Goal: Task Accomplishment & Management: Use online tool/utility

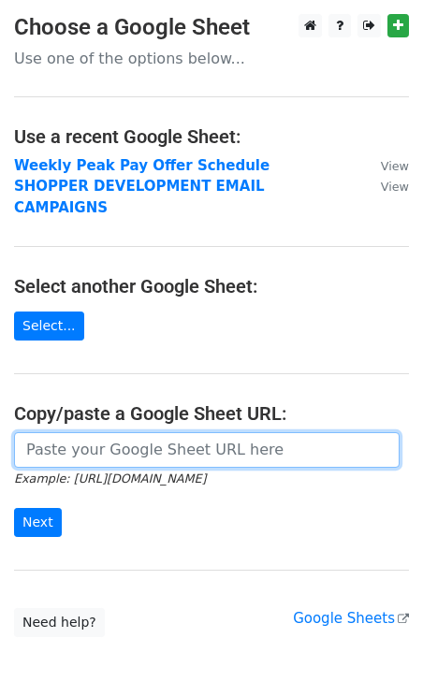
click at [89, 432] on input "url" at bounding box center [206, 450] width 385 height 36
type input "b"
paste input "https://docs.google.com/spreadsheets/d/1zAhzHsM47XH7rEMpX1KN0JdEjOifuNgJT0iRptO…"
type input "https://docs.google.com/spreadsheets/d/1zAhzHsM47XH7rEMpX1KN0JdEjOifuNgJT0iRptO…"
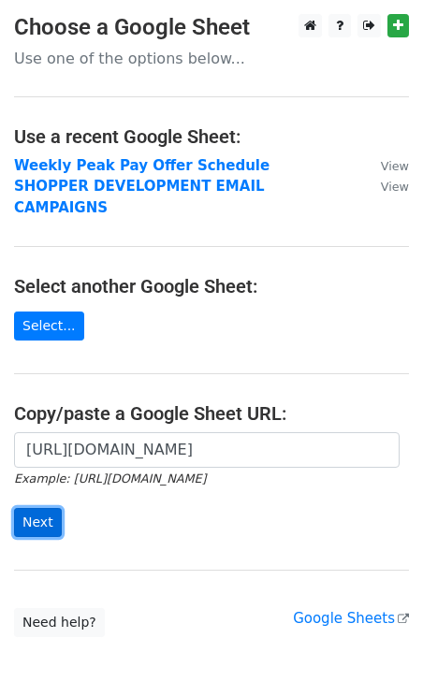
scroll to position [0, 0]
click at [50, 508] on input "Next" at bounding box center [38, 522] width 48 height 29
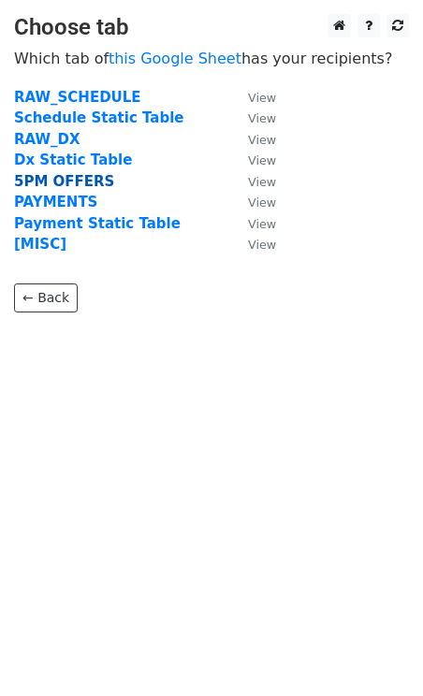
click at [43, 179] on strong "5PM OFFERS" at bounding box center [64, 181] width 100 height 17
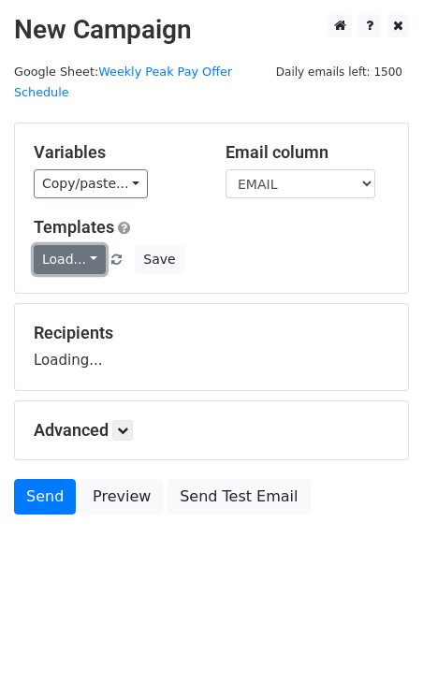
click at [67, 245] on link "Load..." at bounding box center [70, 259] width 72 height 29
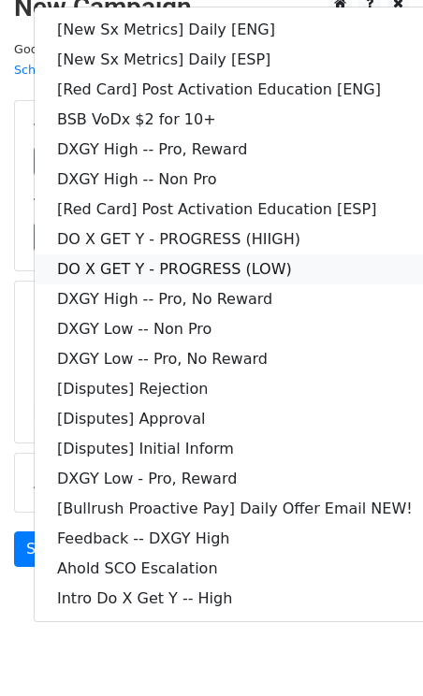
scroll to position [31, 0]
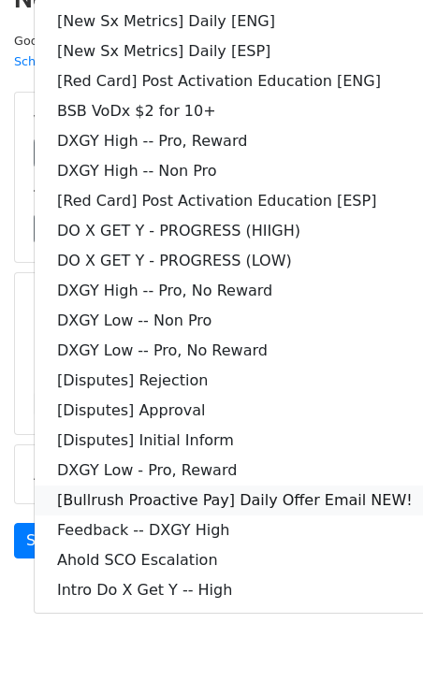
click at [256, 486] on link "[Bullrush Proactive Pay] Daily Offer Email NEW!" at bounding box center [235, 501] width 400 height 30
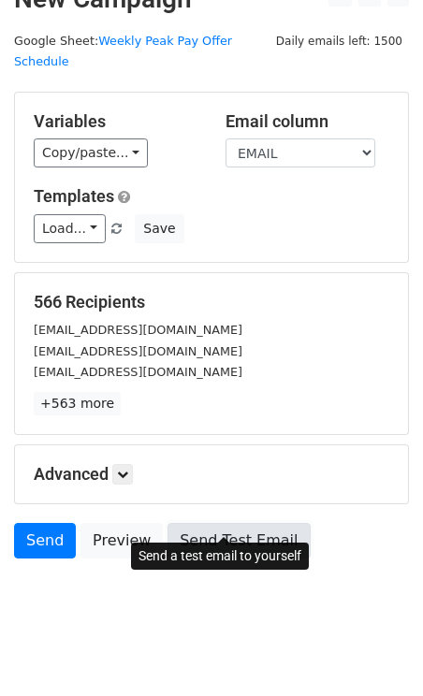
click at [206, 523] on link "Send Test Email" at bounding box center [238, 541] width 142 height 36
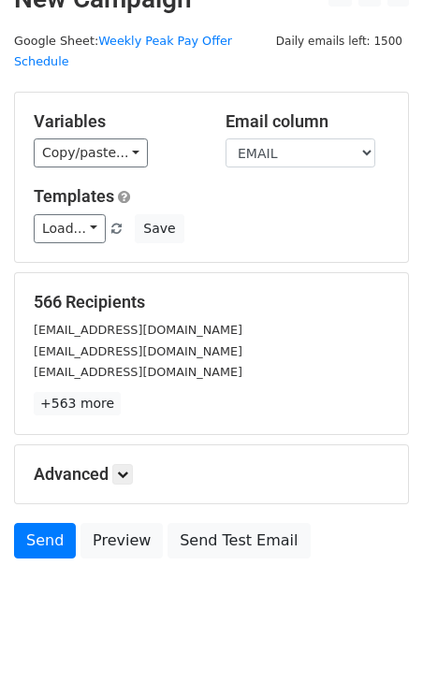
click at [123, 445] on div "Advanced Tracking Track Opens UTM Codes Track Clicks Filters Only include sprea…" at bounding box center [211, 474] width 393 height 58
click at [128, 464] on link at bounding box center [122, 474] width 21 height 21
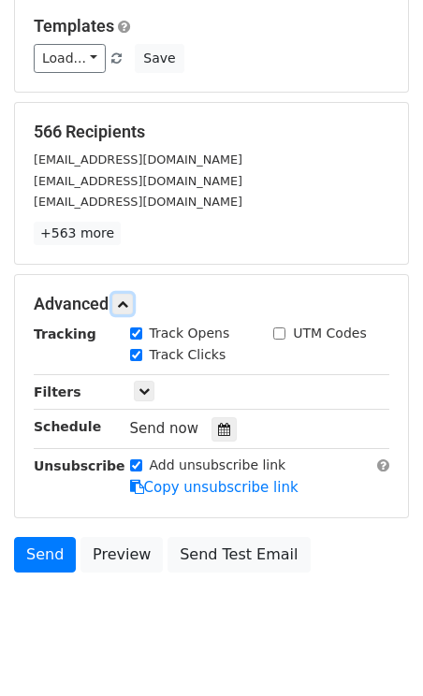
scroll to position [213, 0]
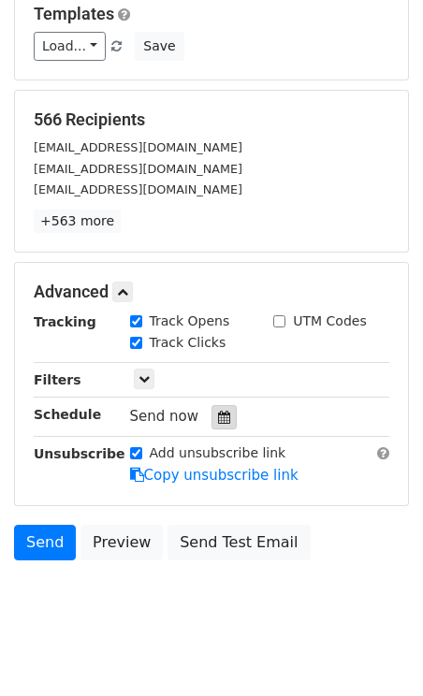
click at [218, 411] on icon at bounding box center [224, 417] width 12 height 13
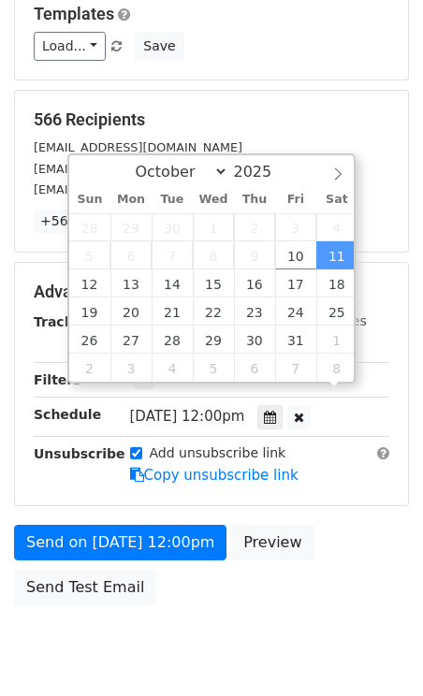
scroll to position [1, 0]
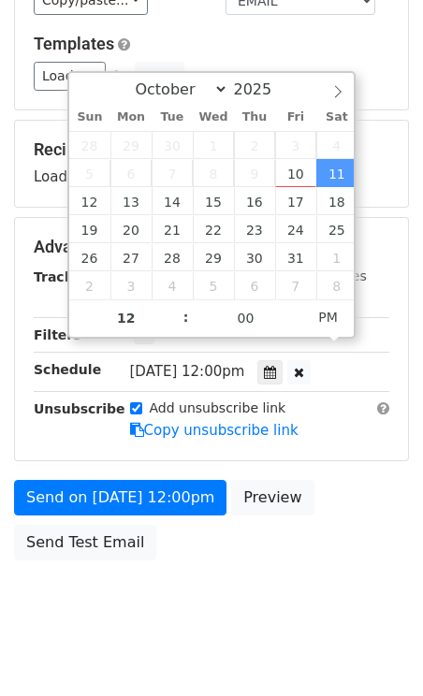
click at [183, 301] on span ":" at bounding box center [186, 316] width 6 height 37
type input "2025-10-11 13:00"
type input "01"
click at [178, 306] on span at bounding box center [176, 308] width 13 height 19
type input "2025-10-11 14:00"
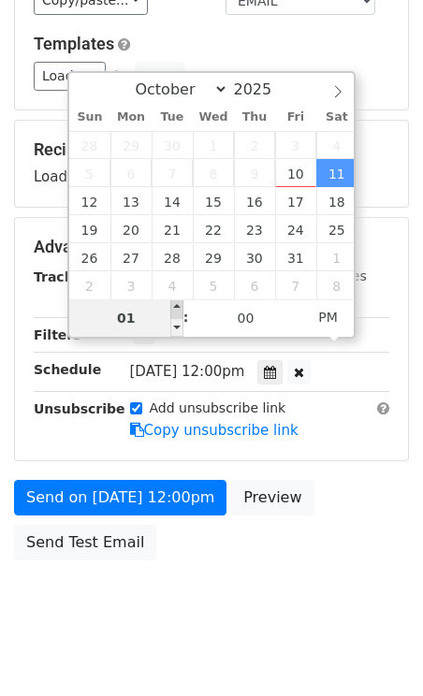
type input "02"
click at [178, 306] on span at bounding box center [176, 308] width 13 height 19
type input "2025-10-11 15:00"
type input "03"
click at [178, 306] on span at bounding box center [176, 308] width 13 height 19
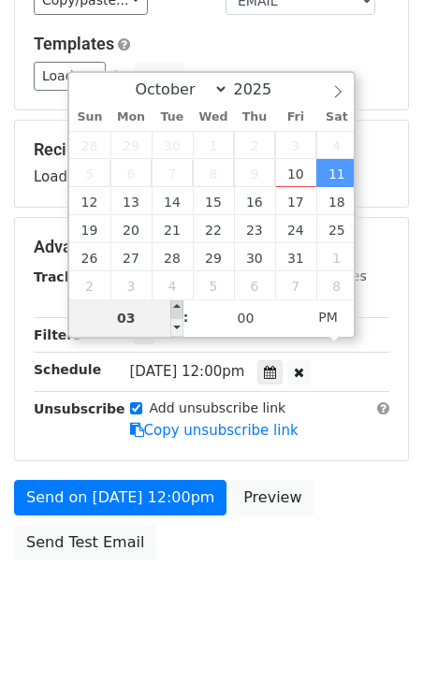
type input "2025-10-11 16:00"
type input "04"
click at [178, 306] on span at bounding box center [176, 308] width 13 height 19
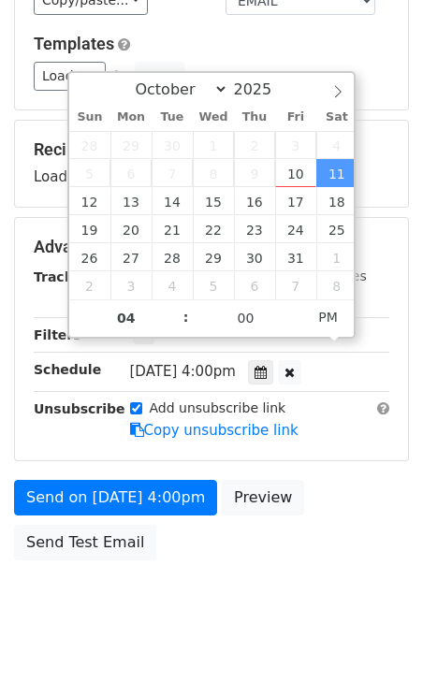
click at [377, 325] on div "Only include spreadsheet rows that match the following filters:" at bounding box center [260, 336] width 288 height 22
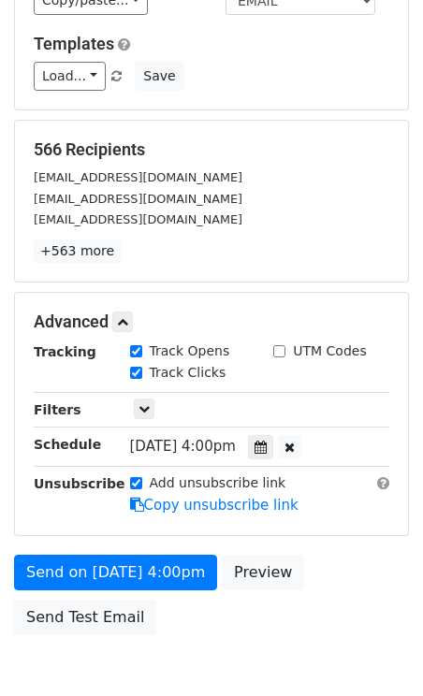
scroll to position [258, 0]
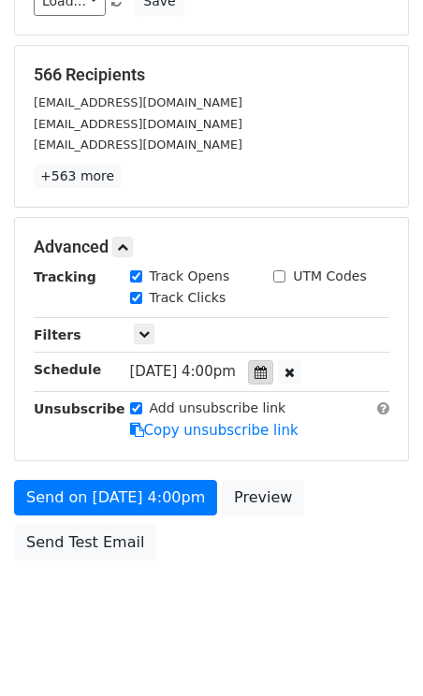
click at [269, 360] on div at bounding box center [260, 372] width 25 height 24
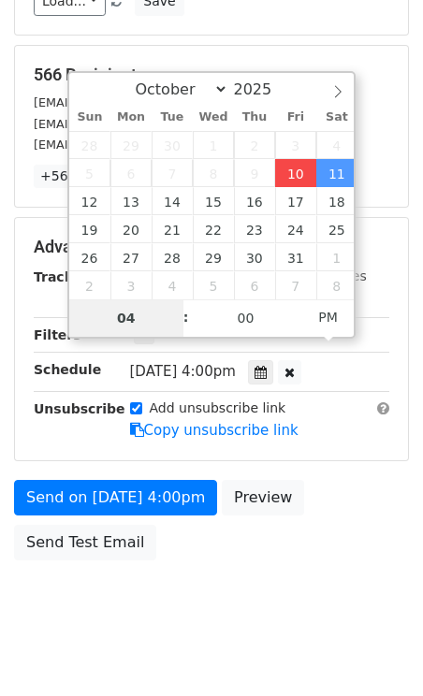
type input "2025-10-10 16:00"
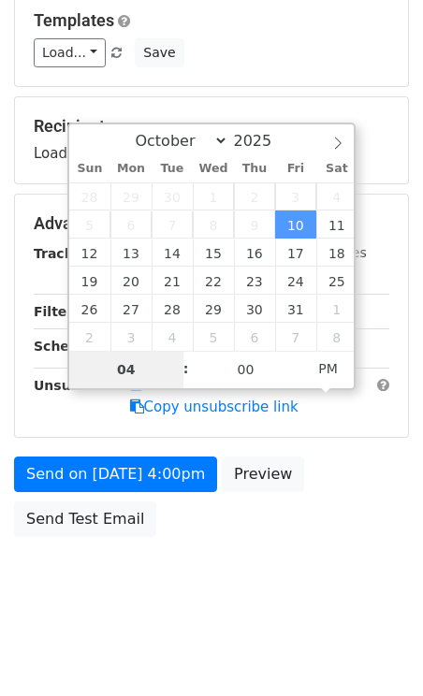
scroll to position [183, 0]
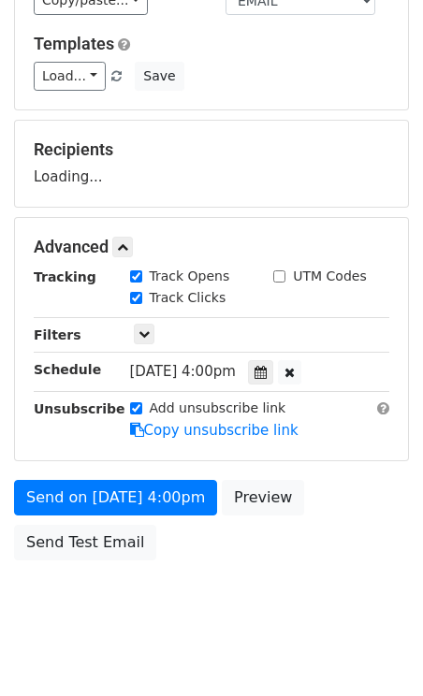
click at [414, 311] on main "New Campaign Daily emails left: 1500 Google Sheet: Weekly Peak Pay Offer Schedu…" at bounding box center [211, 200] width 423 height 739
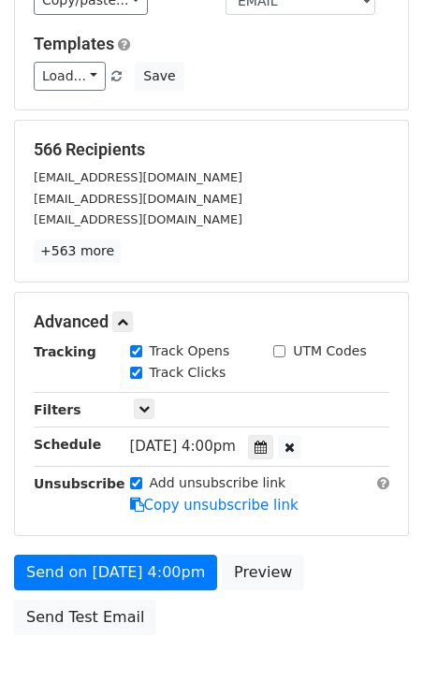
scroll to position [258, 0]
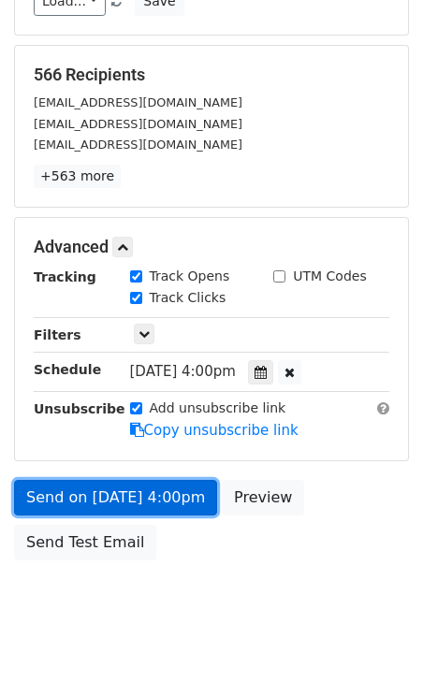
click at [134, 480] on link "Send on Oct 10 at 4:00pm" at bounding box center [115, 498] width 203 height 36
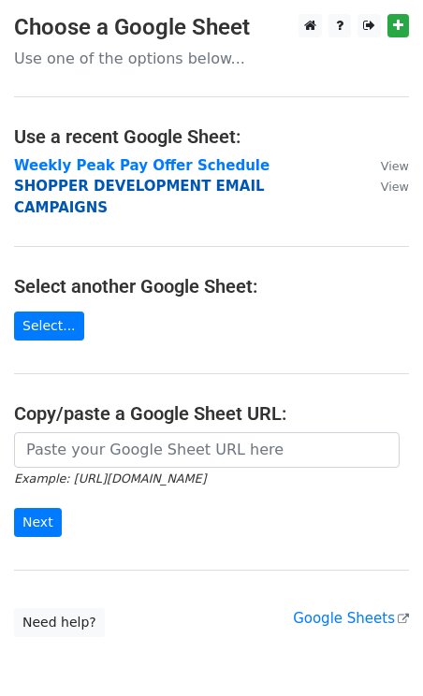
click at [110, 188] on strong "SHOPPER DEVELOPMENT EMAIL CAMPAIGNS" at bounding box center [139, 197] width 251 height 38
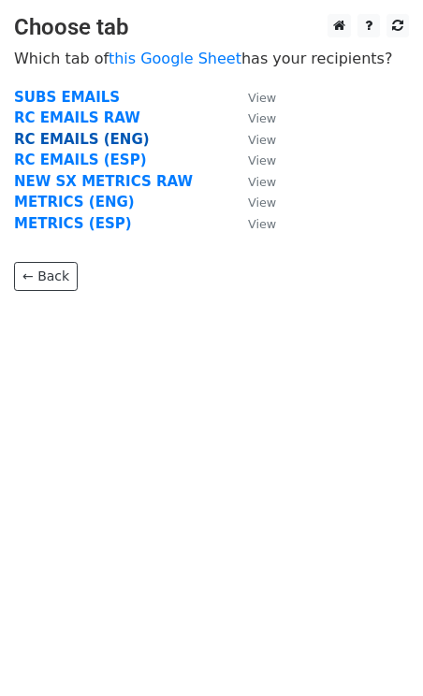
click at [59, 141] on strong "RC EMAILS (ENG)" at bounding box center [82, 139] width 136 height 17
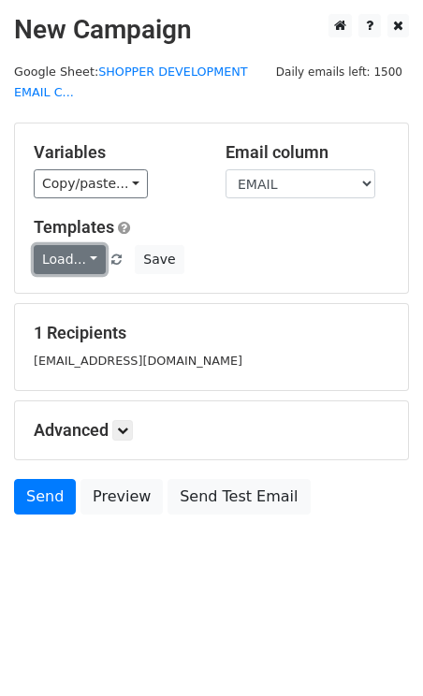
click at [84, 258] on link "Load..." at bounding box center [70, 259] width 72 height 29
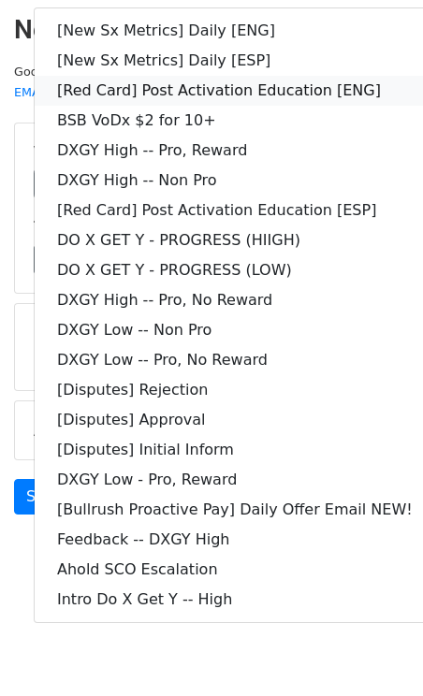
click at [254, 86] on link "[Red Card] Post Activation Education [ENG]" at bounding box center [235, 91] width 400 height 30
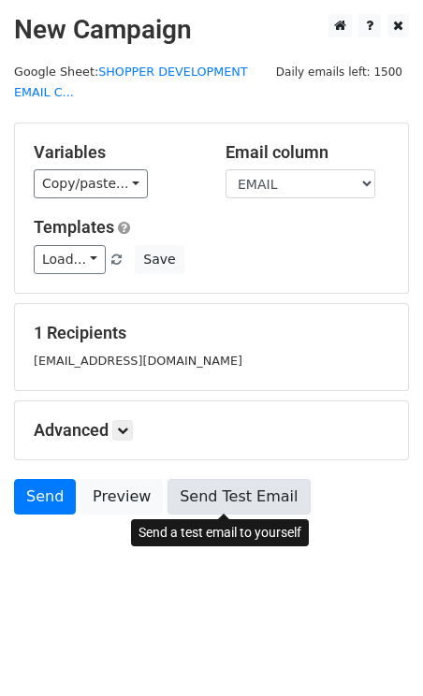
click at [233, 492] on link "Send Test Email" at bounding box center [238, 497] width 142 height 36
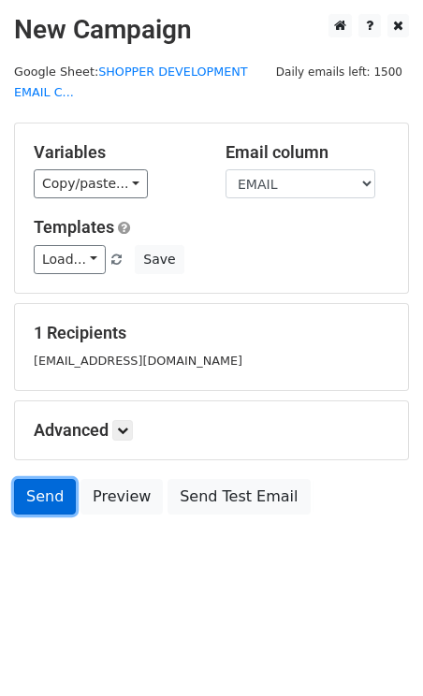
click at [50, 493] on link "Send" at bounding box center [45, 497] width 62 height 36
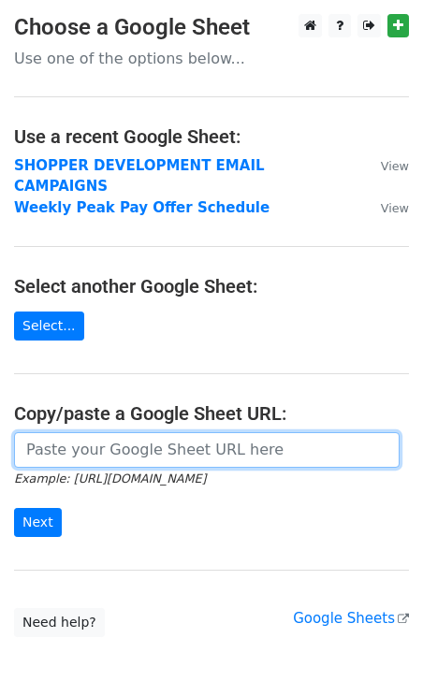
click at [116, 432] on input "url" at bounding box center [206, 450] width 385 height 36
paste input "[URL][DOMAIN_NAME]"
type input "[URL][DOMAIN_NAME]"
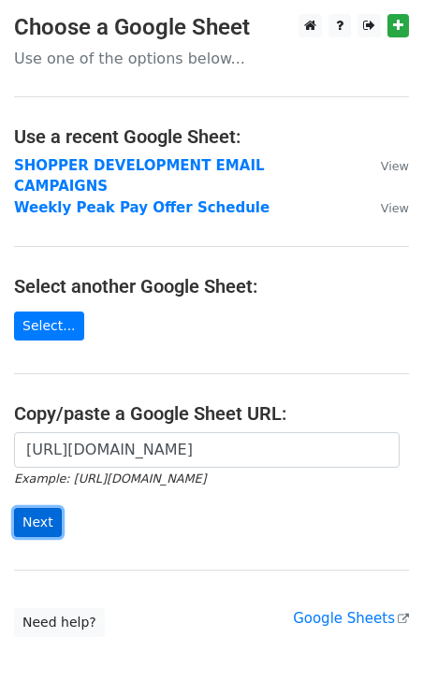
scroll to position [0, 0]
click at [31, 508] on input "Next" at bounding box center [38, 522] width 48 height 29
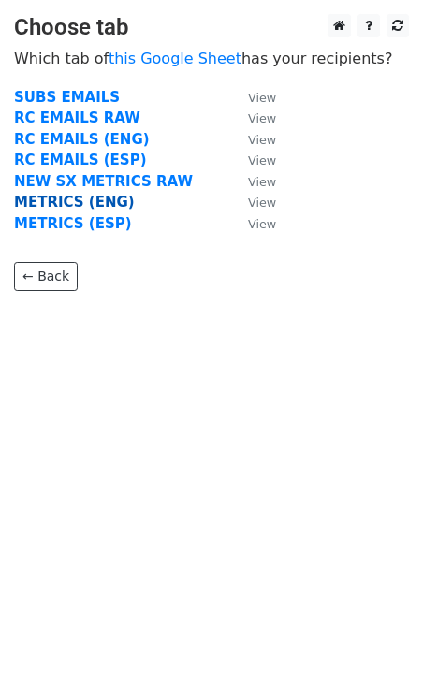
click at [90, 205] on strong "METRICS (ENG)" at bounding box center [74, 202] width 121 height 17
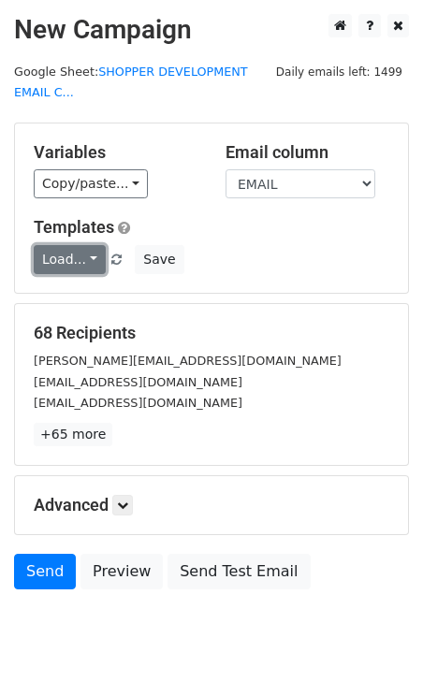
click at [100, 267] on link "Load..." at bounding box center [70, 259] width 72 height 29
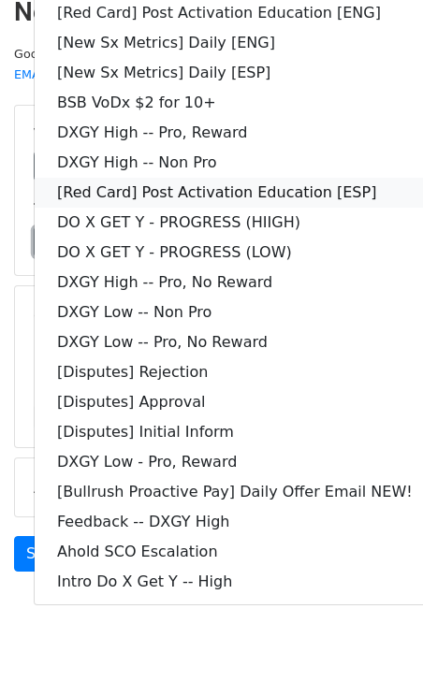
scroll to position [17, 0]
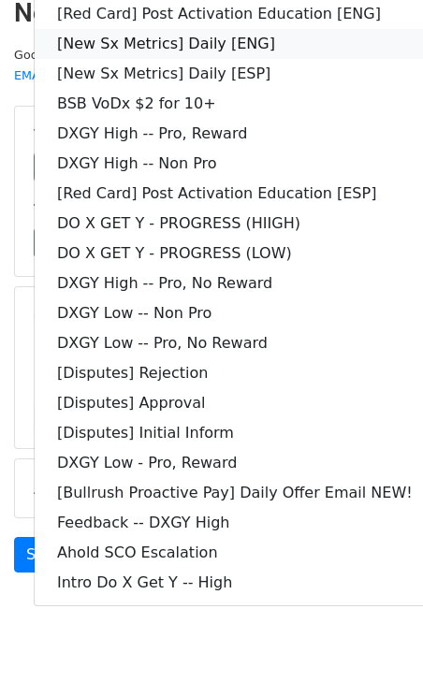
click at [201, 44] on link "[New Sx Metrics] Daily [ENG]" at bounding box center [235, 44] width 400 height 30
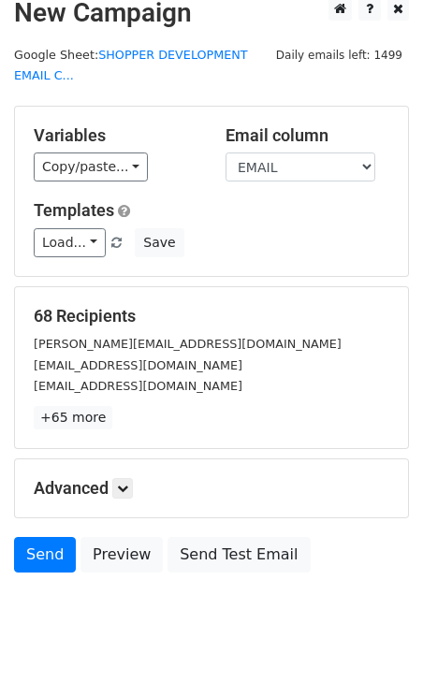
click at [225, 298] on div "68 Recipients [PERSON_NAME][EMAIL_ADDRESS][DOMAIN_NAME] [EMAIL_ADDRESS][DOMAIN_…" at bounding box center [211, 367] width 393 height 161
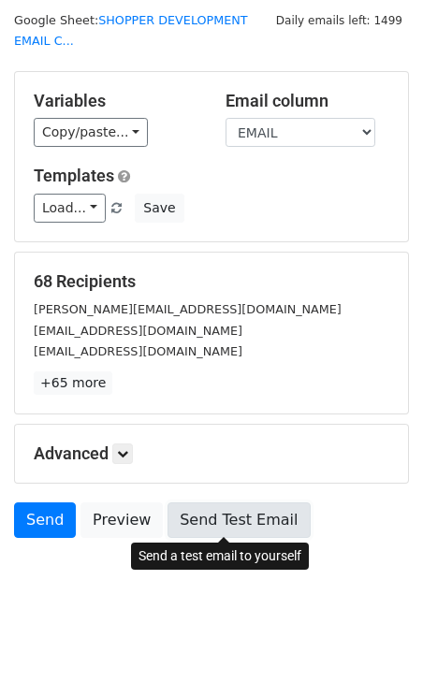
click at [211, 511] on link "Send Test Email" at bounding box center [238, 520] width 142 height 36
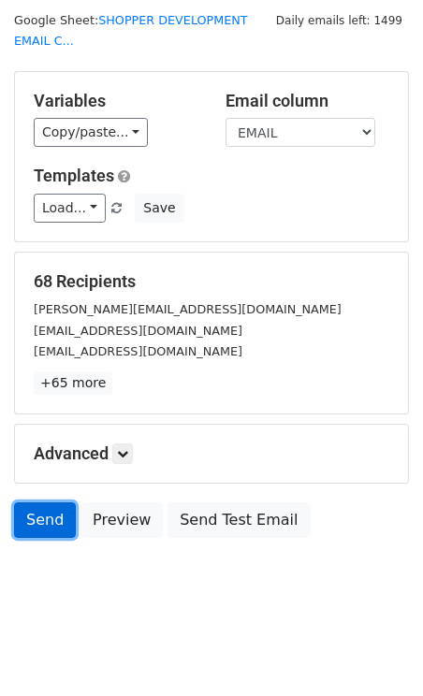
click at [54, 511] on link "Send" at bounding box center [45, 520] width 62 height 36
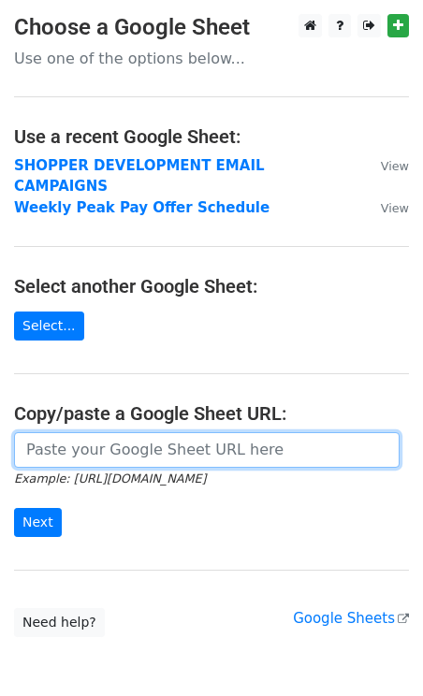
click at [117, 432] on input "url" at bounding box center [206, 450] width 385 height 36
paste input "[URL][DOMAIN_NAME]"
type input "https://docs.google.com/spreadsheets/d/1pfamqC0sqb6_oCOwbz5jLTMgVqFvBP-oxXFgbBI…"
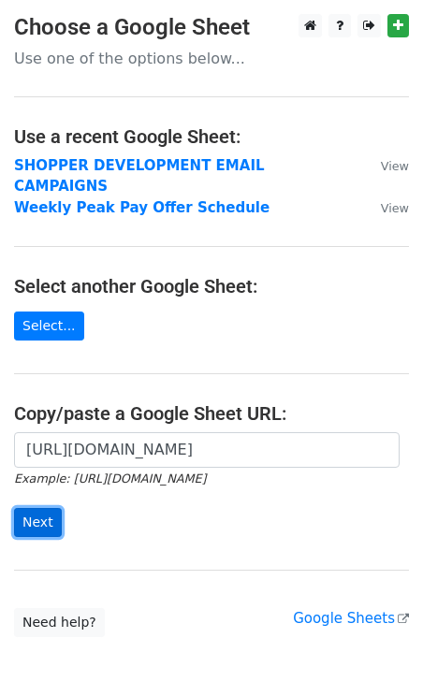
scroll to position [0, 0]
click at [25, 508] on input "Next" at bounding box center [38, 522] width 48 height 29
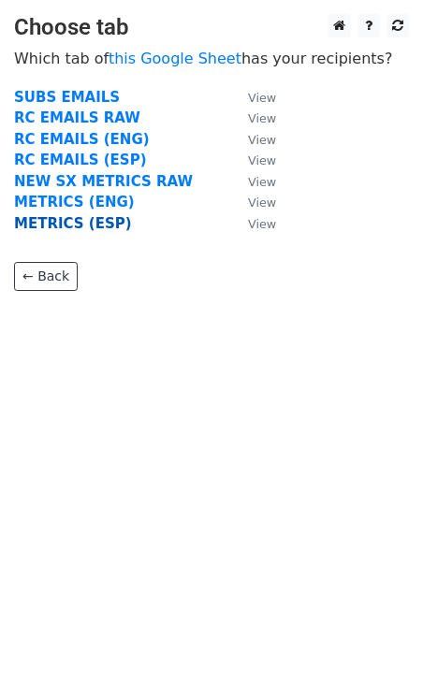
click at [101, 225] on strong "METRICS (ESP)" at bounding box center [73, 223] width 118 height 17
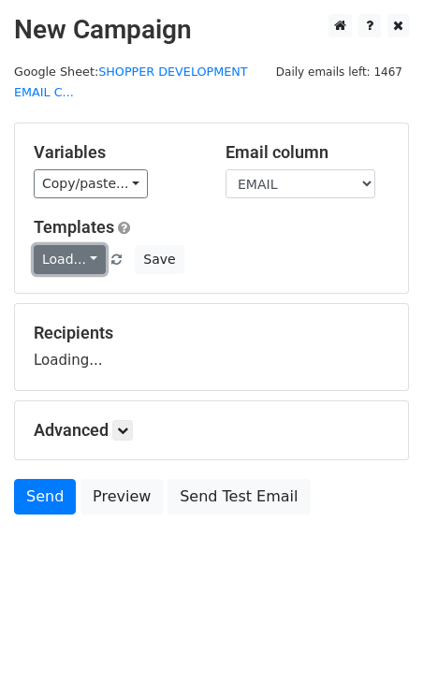
click at [78, 261] on link "Load..." at bounding box center [70, 259] width 72 height 29
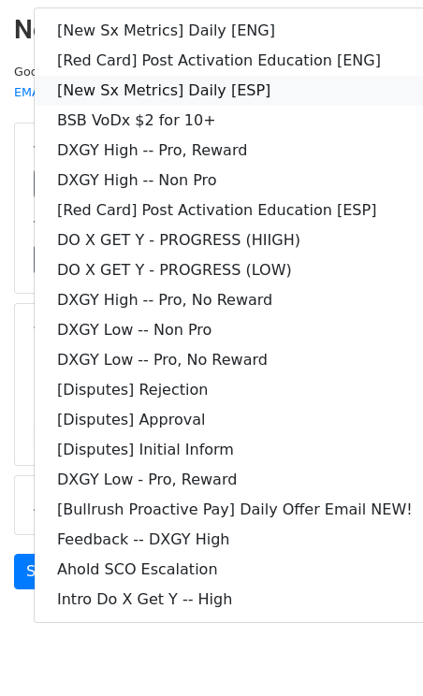
click at [211, 87] on link "[New Sx Metrics] Daily [ESP]" at bounding box center [235, 91] width 400 height 30
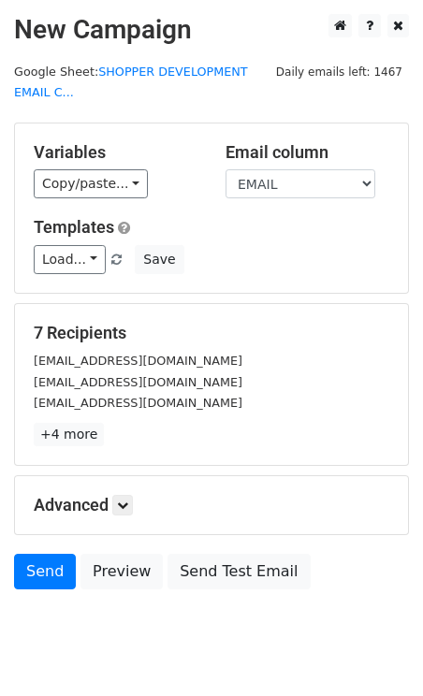
scroll to position [51, 0]
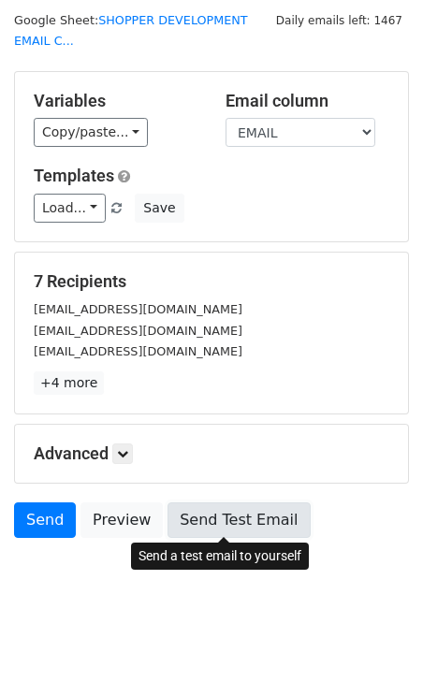
click at [204, 518] on link "Send Test Email" at bounding box center [238, 520] width 142 height 36
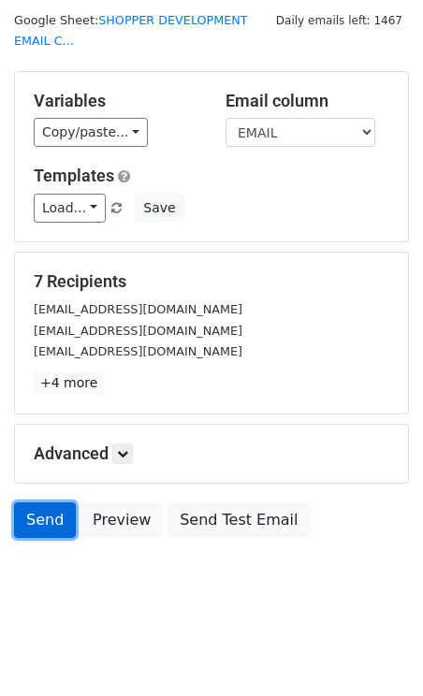
click at [31, 512] on link "Send" at bounding box center [45, 520] width 62 height 36
